Goal: Check status: Check status

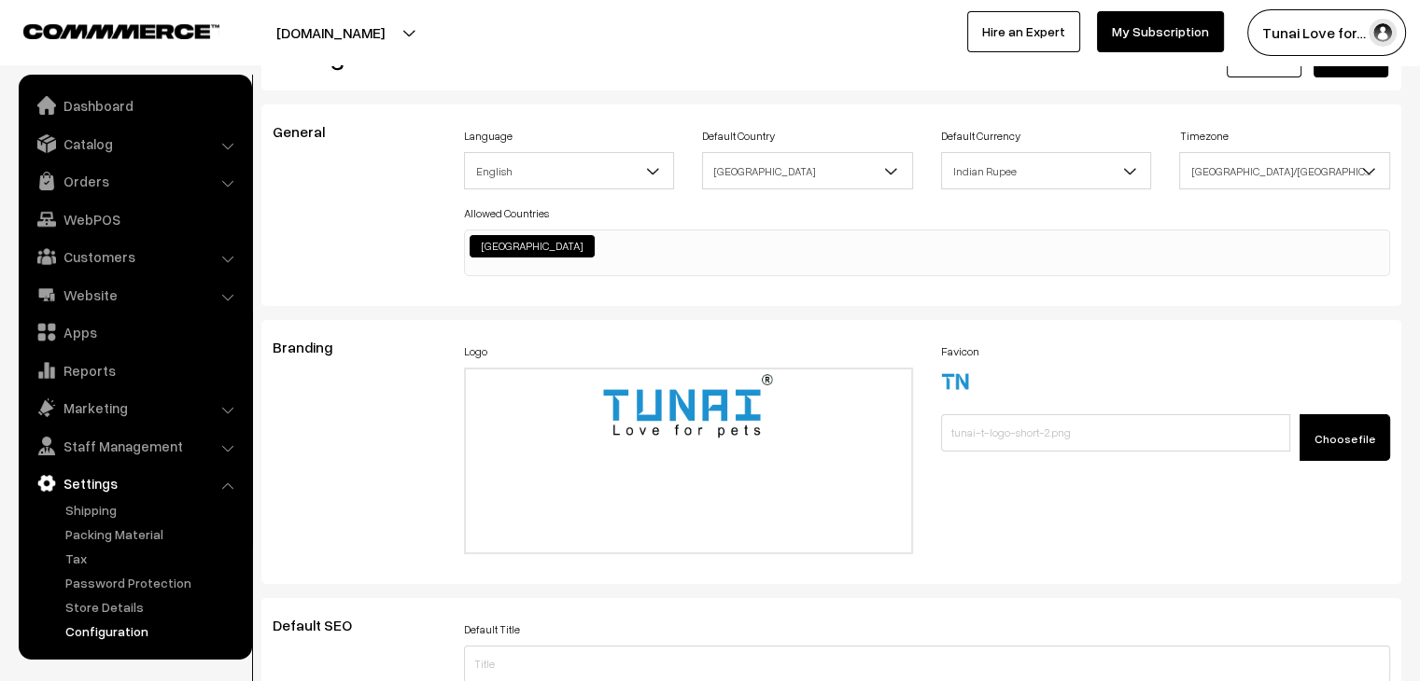
scroll to position [1430, 0]
click at [150, 184] on link "Orders" at bounding box center [134, 181] width 222 height 34
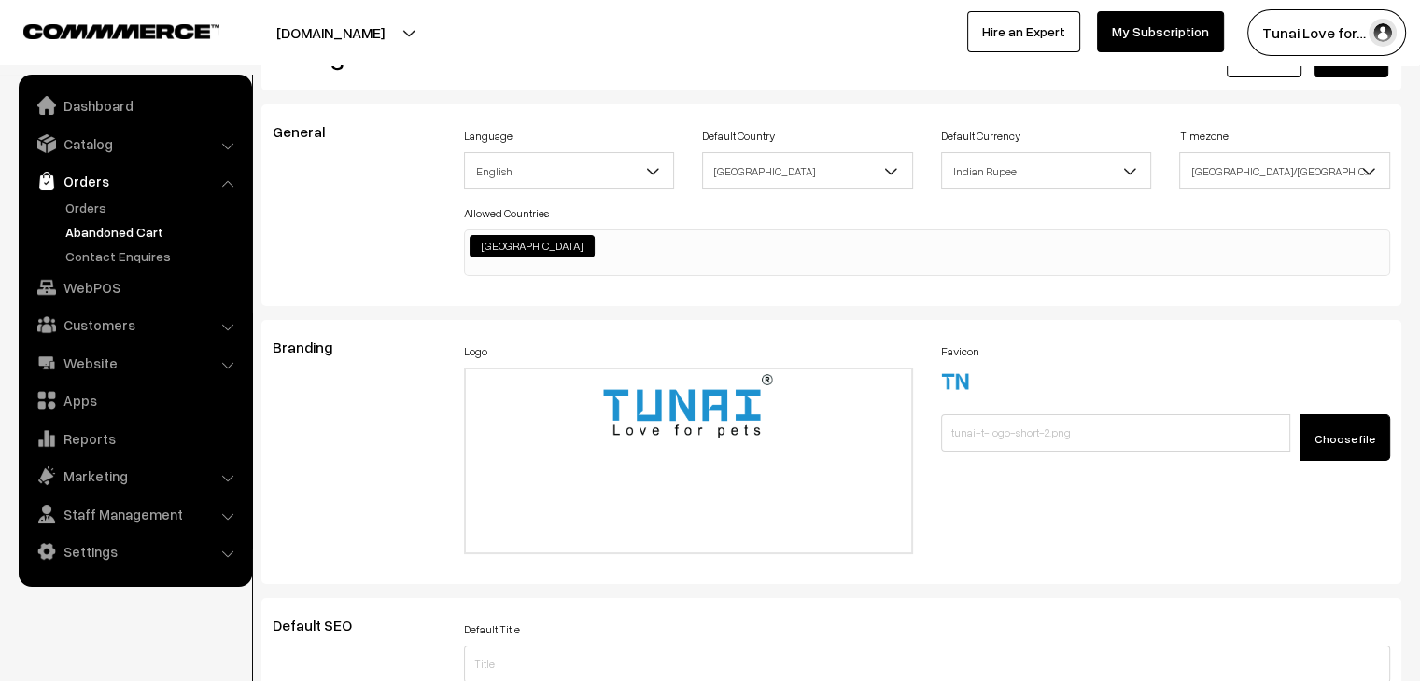
click at [130, 223] on link "Abandoned Cart" at bounding box center [153, 232] width 185 height 20
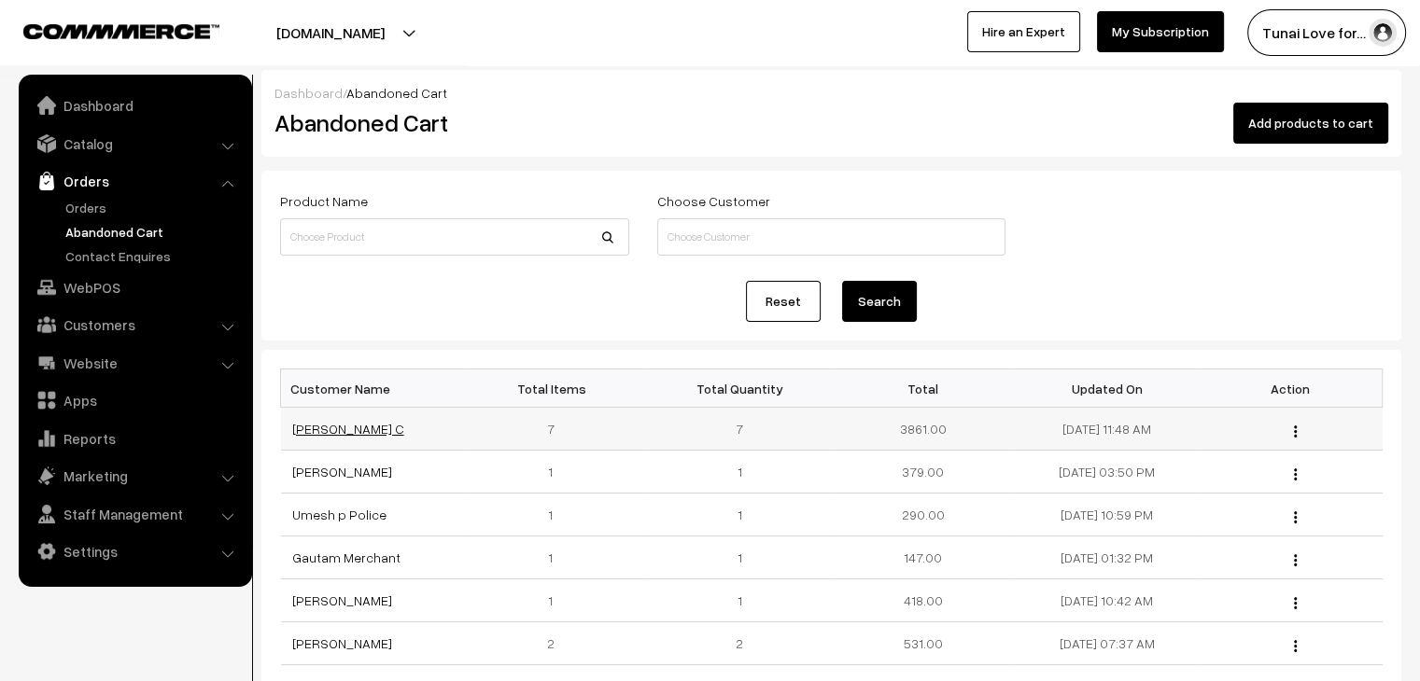
click at [334, 432] on link "Saravanan C" at bounding box center [348, 429] width 112 height 16
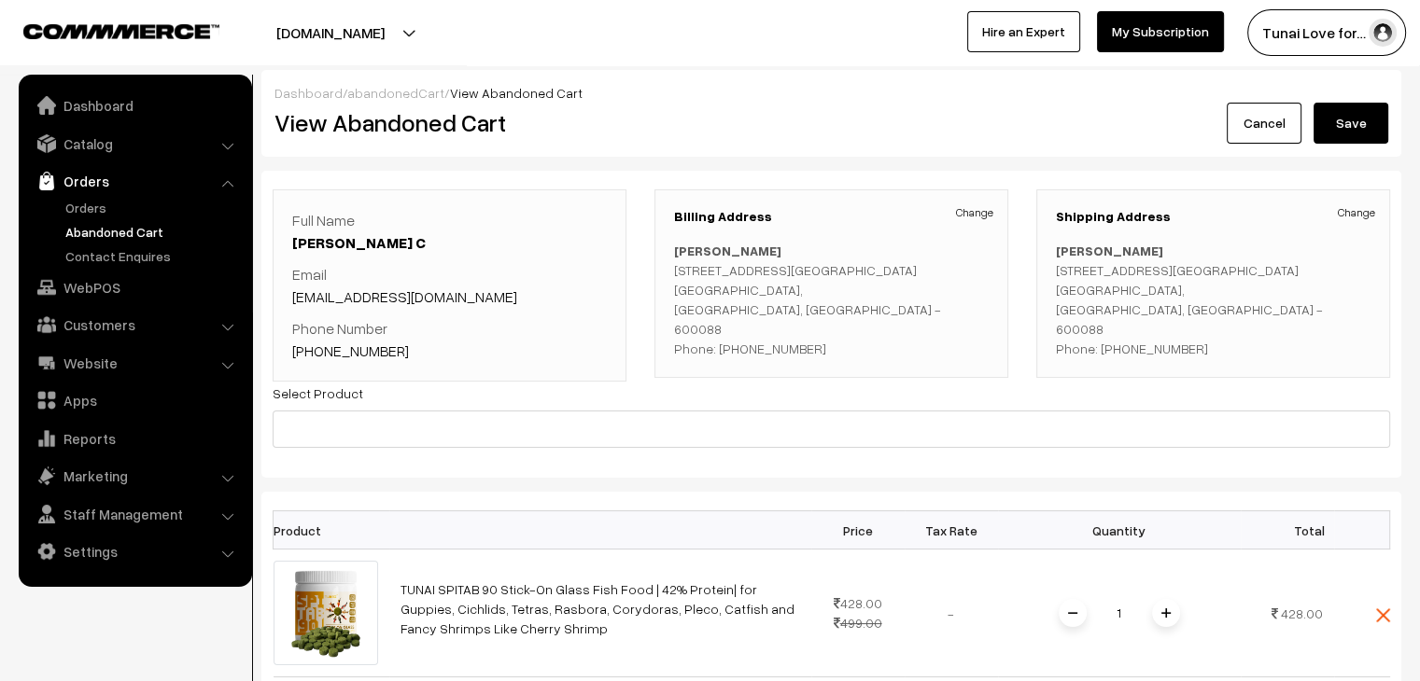
click at [814, 152] on div "Dashboard / abandonedCart / View Abandoned Cart View Abandoned Cart Cancel Save" at bounding box center [831, 113] width 1140 height 87
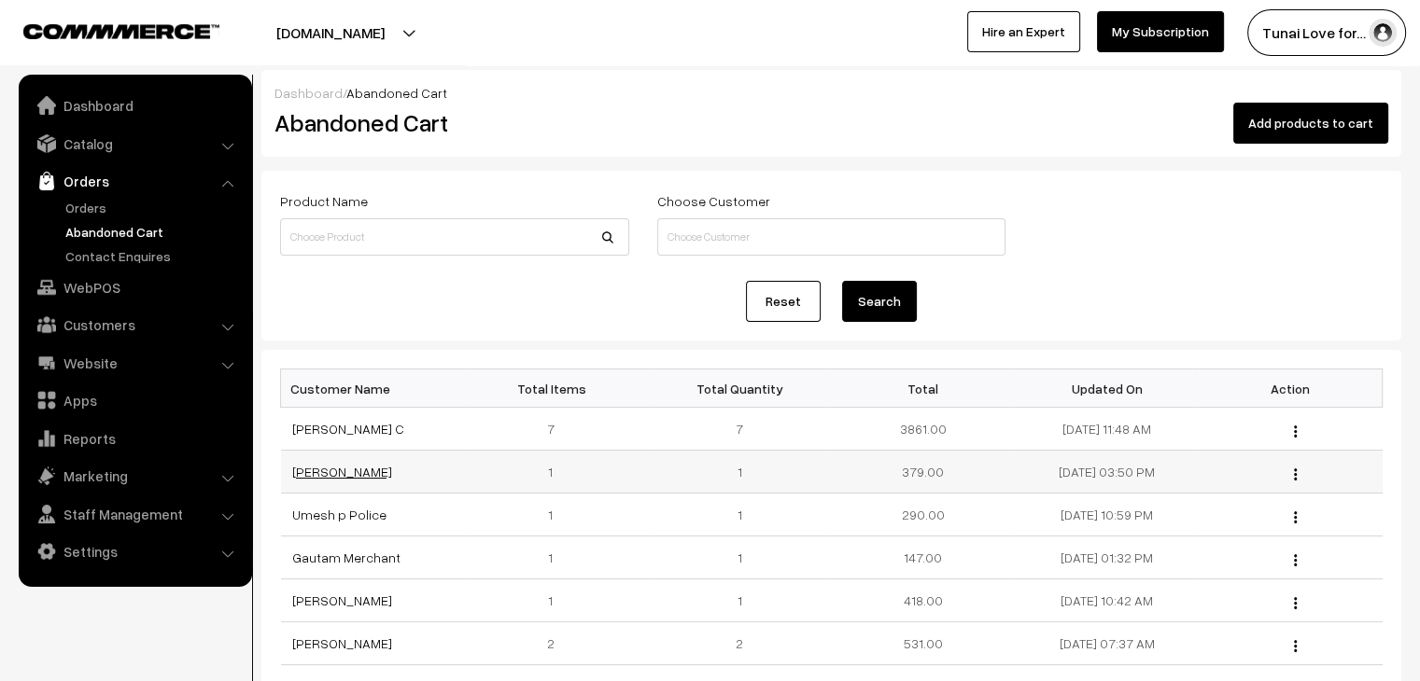
click at [329, 475] on link "Raghav Jhalani" at bounding box center [342, 472] width 100 height 16
click at [1071, 175] on form "Product Name Choose Customer Reset Search" at bounding box center [831, 256] width 1140 height 170
click at [688, 147] on div "Dashboard / Abandoned Cart Abandoned Cart Add products to cart" at bounding box center [831, 113] width 1140 height 87
click at [117, 104] on link "Dashboard" at bounding box center [134, 106] width 222 height 34
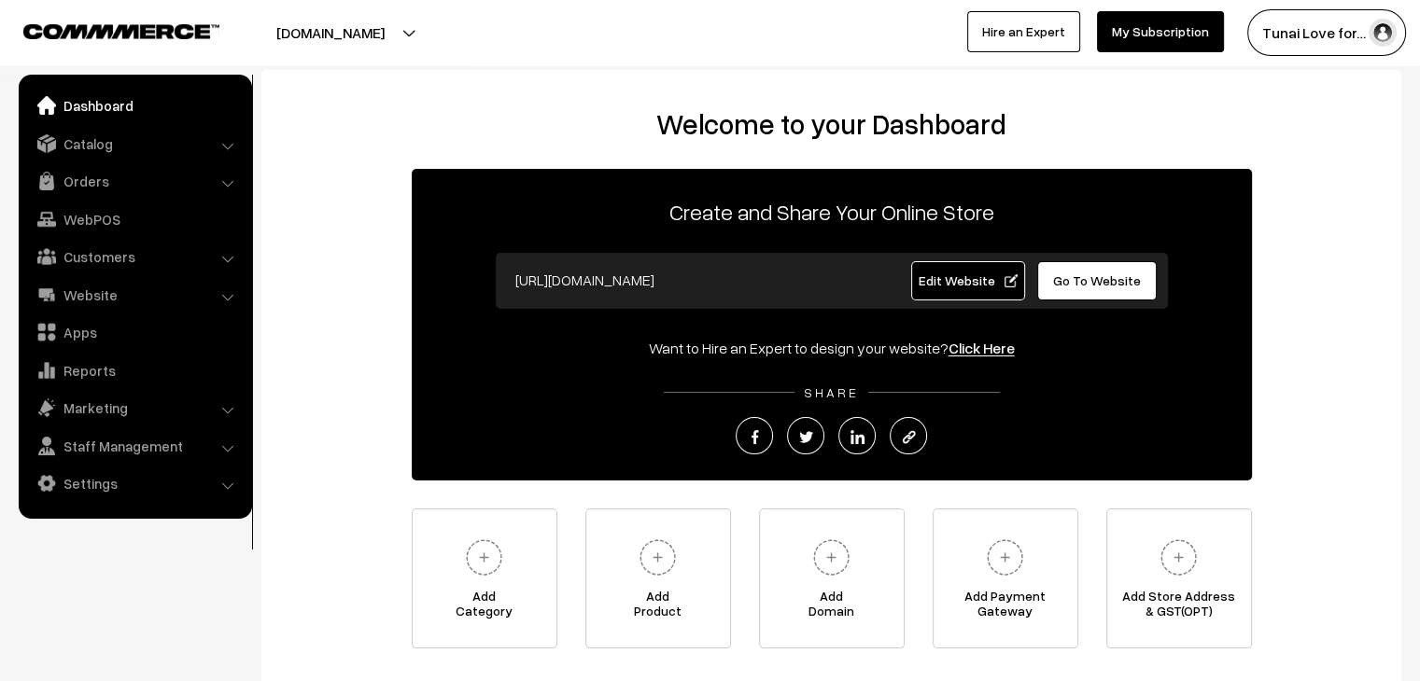
click at [414, 126] on h2 "Welcome to your Dashboard" at bounding box center [831, 124] width 1102 height 34
